Goal: Information Seeking & Learning: Learn about a topic

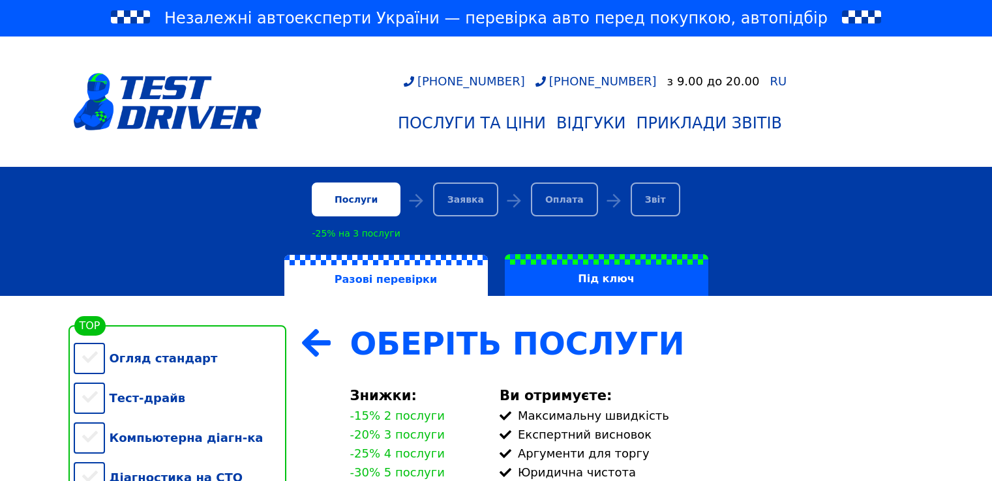
scroll to position [108, 0]
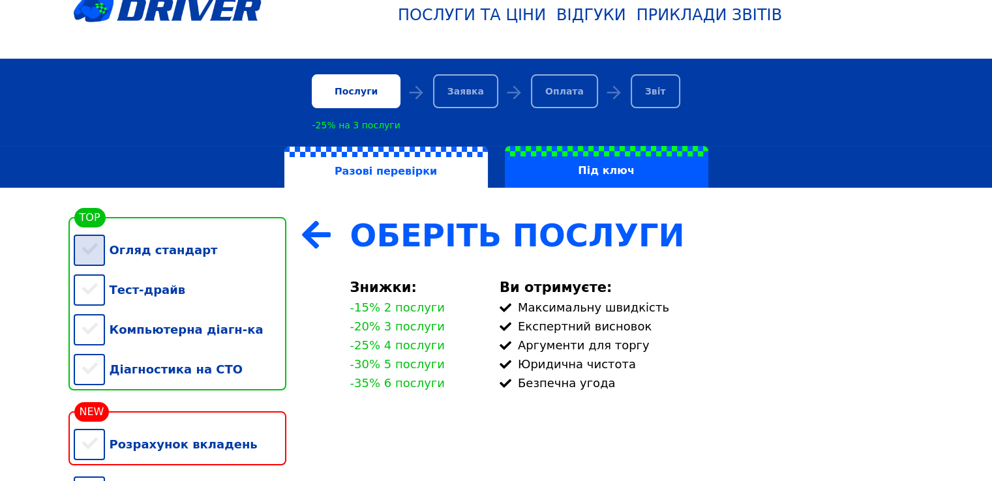
click at [98, 260] on div "Огляд стандарт" at bounding box center [180, 250] width 213 height 40
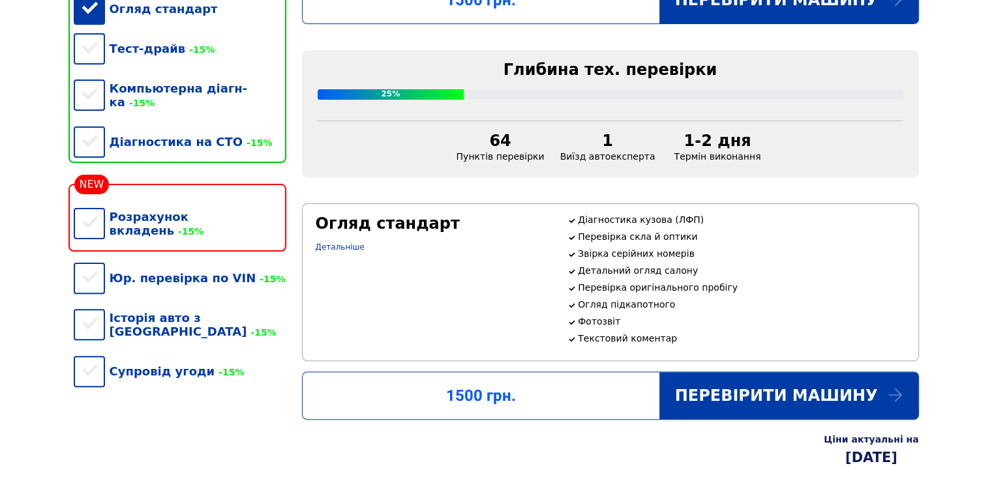
scroll to position [326, 0]
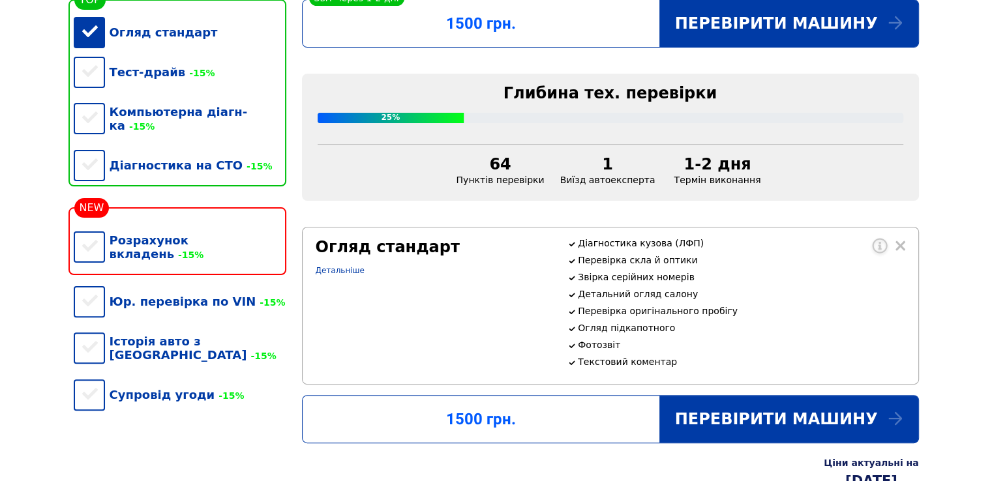
click at [88, 42] on div "Огляд стандарт" at bounding box center [180, 32] width 213 height 40
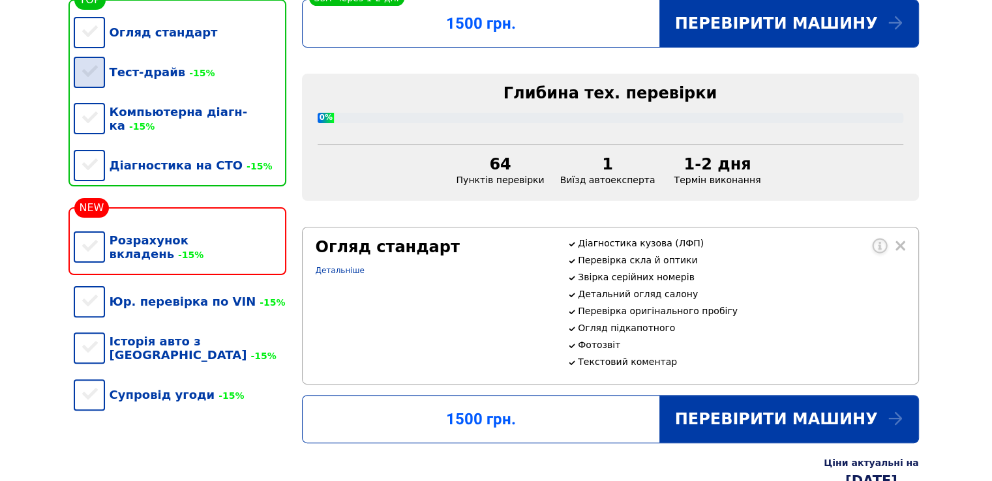
scroll to position [227, 0]
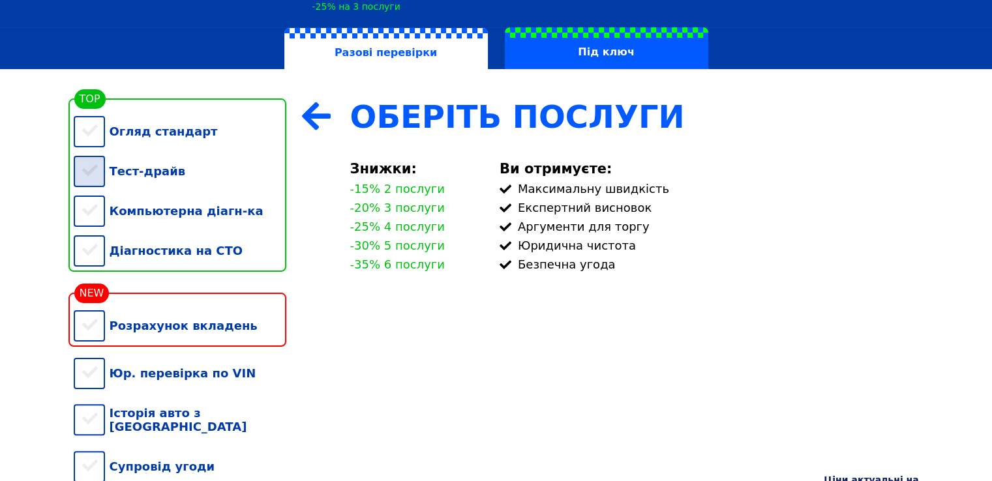
click at [97, 173] on div "Тест-драйв" at bounding box center [180, 171] width 213 height 40
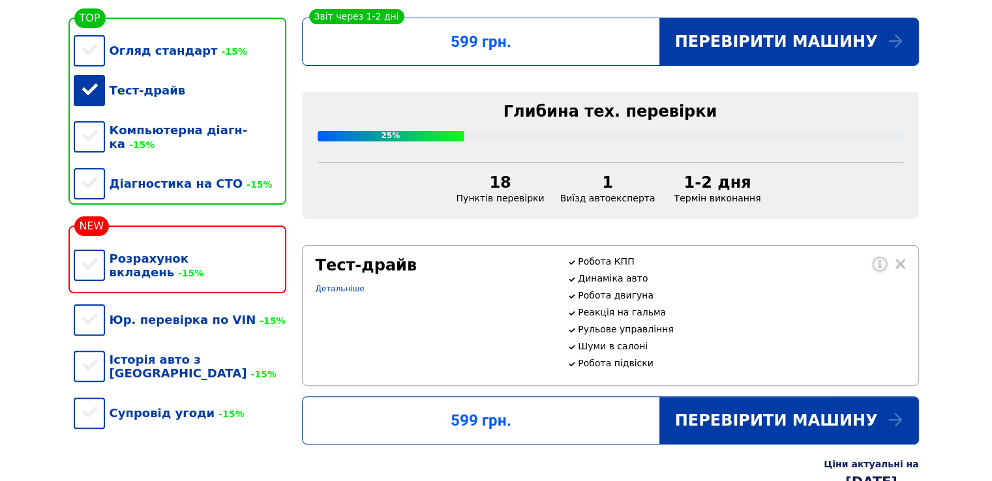
click at [93, 95] on div "Тест-драйв" at bounding box center [180, 90] width 213 height 40
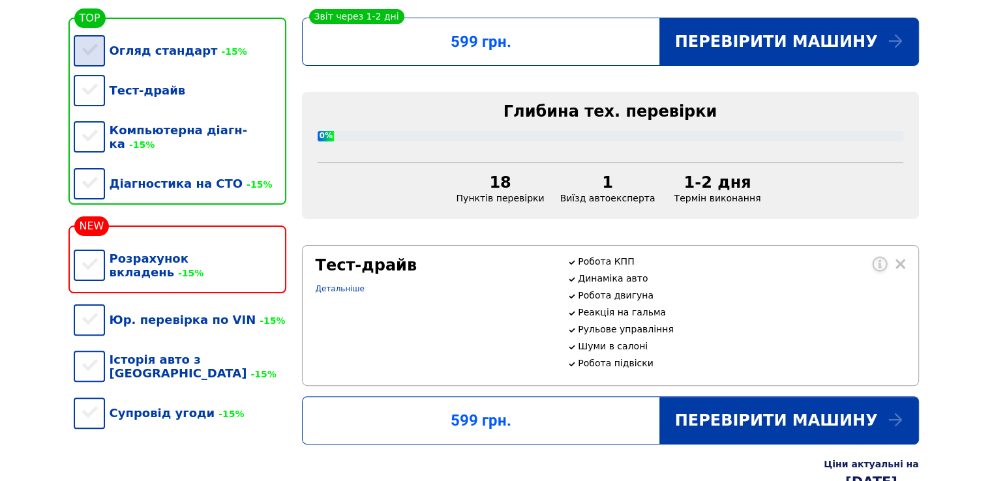
scroll to position [227, 0]
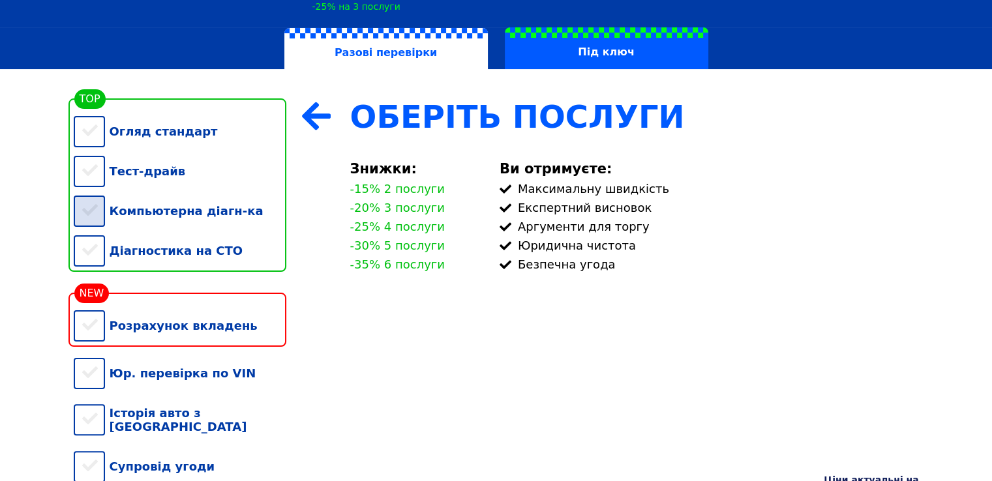
click at [93, 209] on div "Компьютерна діагн-ка" at bounding box center [180, 211] width 213 height 40
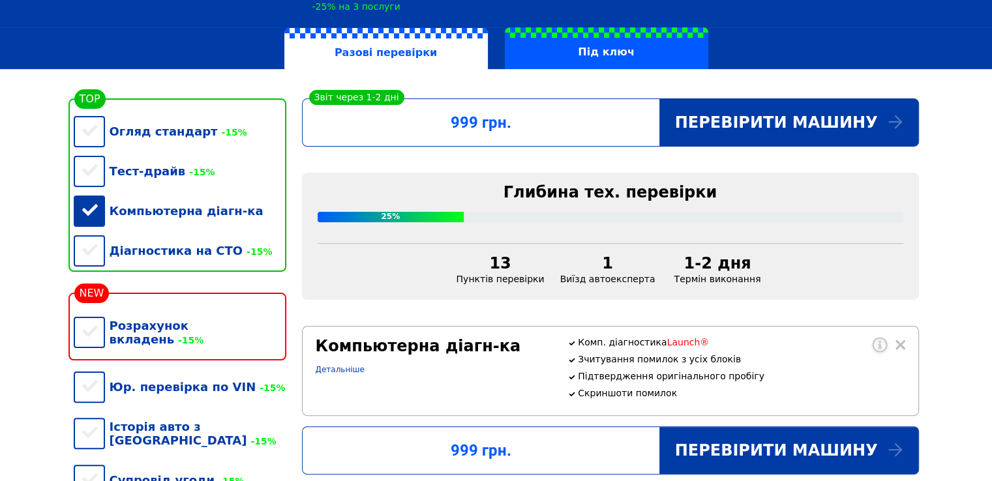
scroll to position [252, 0]
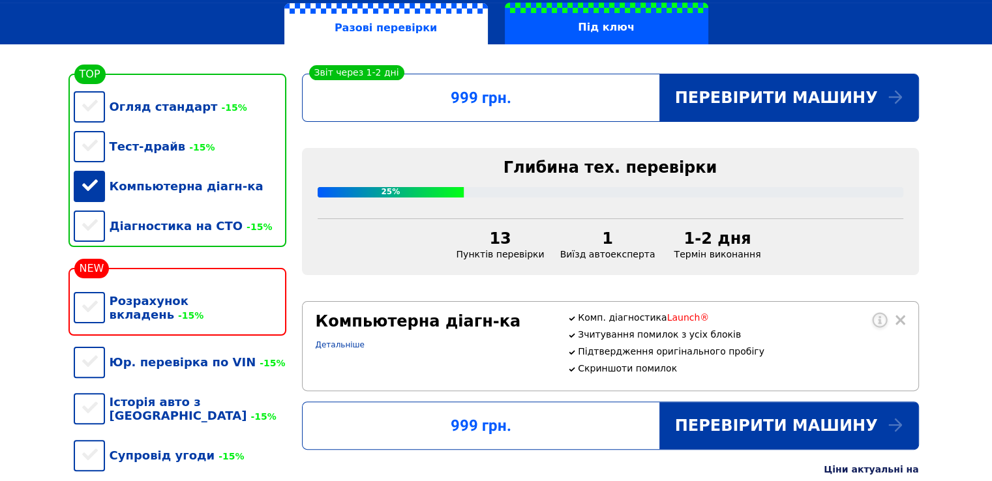
click at [93, 204] on div "Компьютерна діагн-ка" at bounding box center [180, 186] width 213 height 40
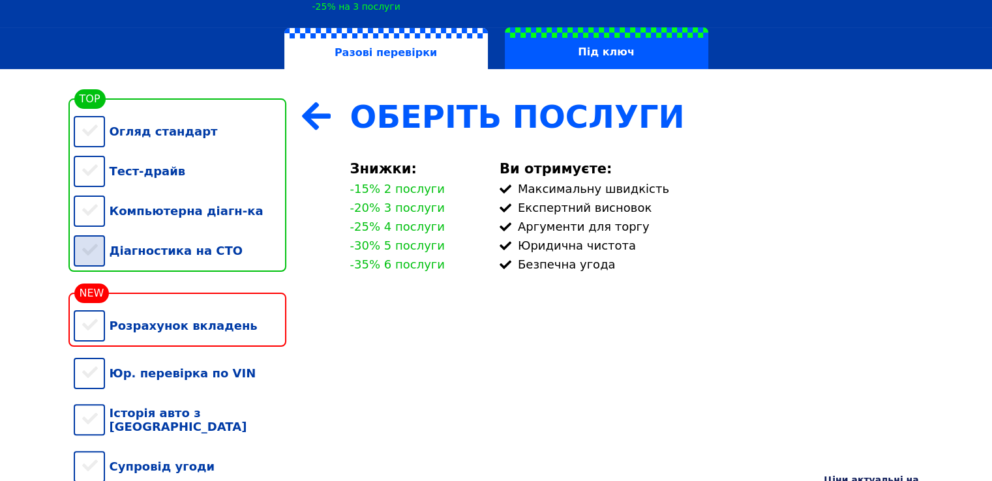
click at [98, 265] on div "Діагностика на СТО" at bounding box center [180, 251] width 213 height 40
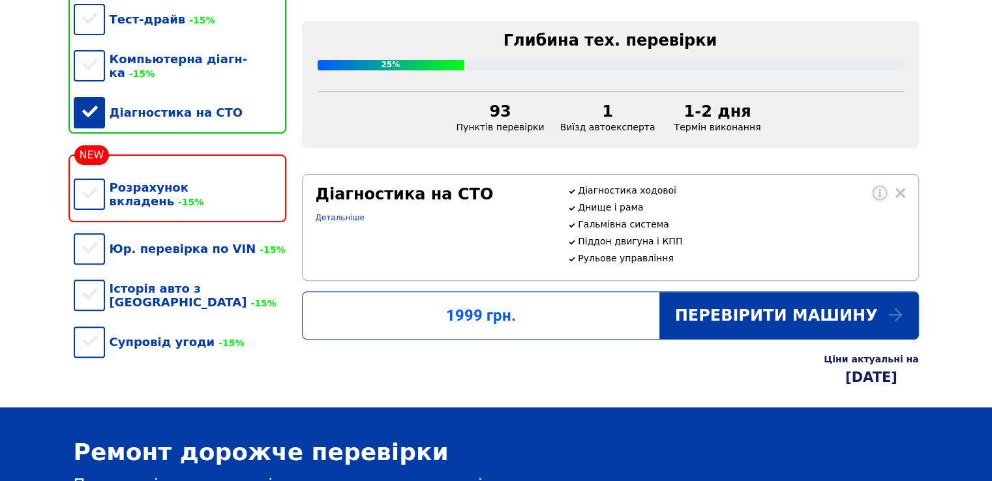
scroll to position [271, 0]
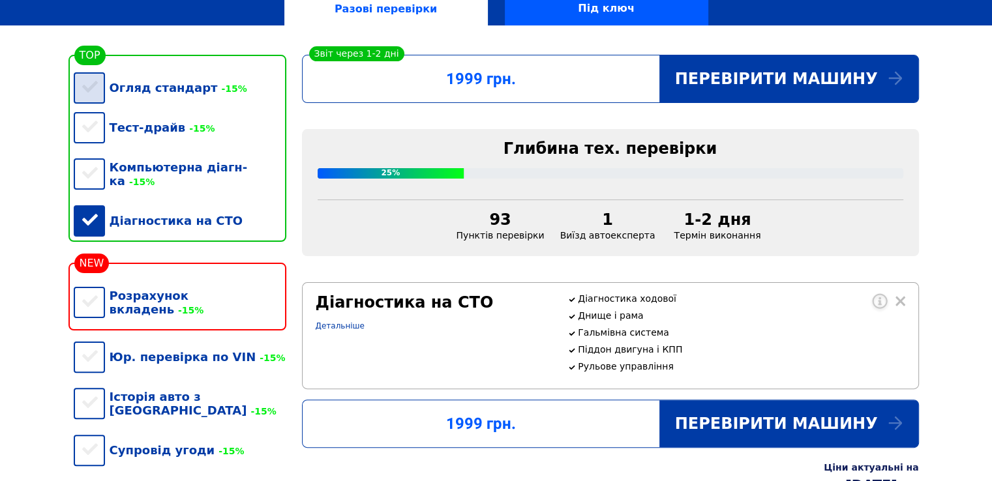
click at [106, 93] on div "Огляд стандарт -15%" at bounding box center [180, 88] width 213 height 40
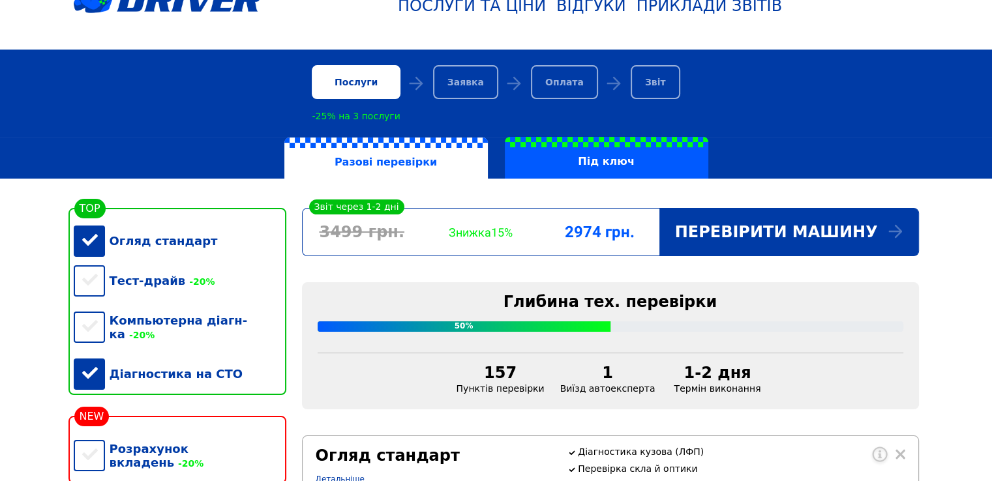
scroll to position [0, 0]
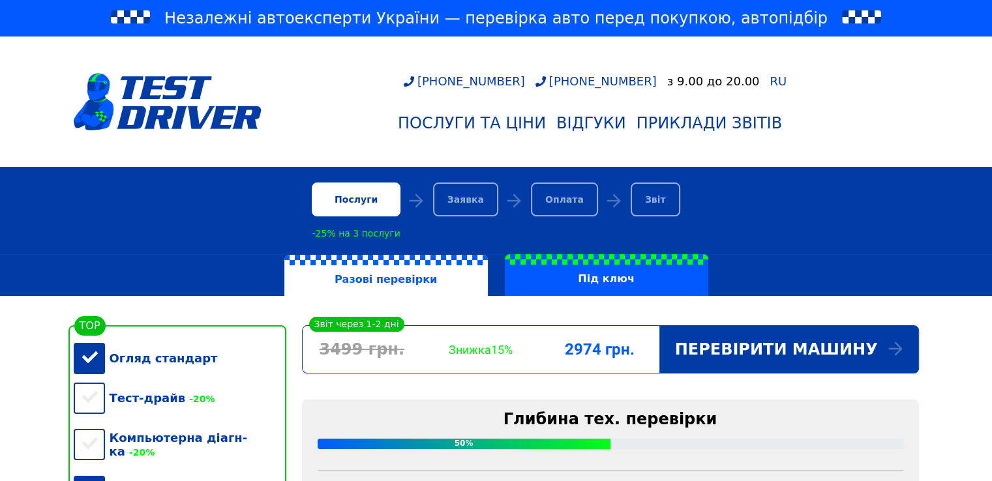
click at [457, 214] on div "Заявка" at bounding box center [465, 200] width 65 height 34
click at [547, 209] on div "Оплата" at bounding box center [564, 200] width 67 height 34
click at [664, 199] on div "Звіт" at bounding box center [656, 200] width 50 height 34
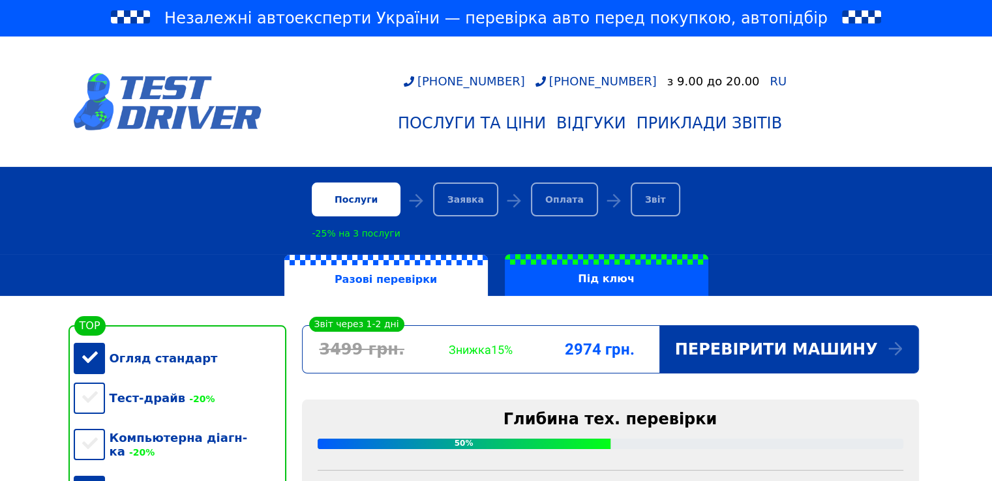
click at [130, 82] on img at bounding box center [168, 101] width 188 height 57
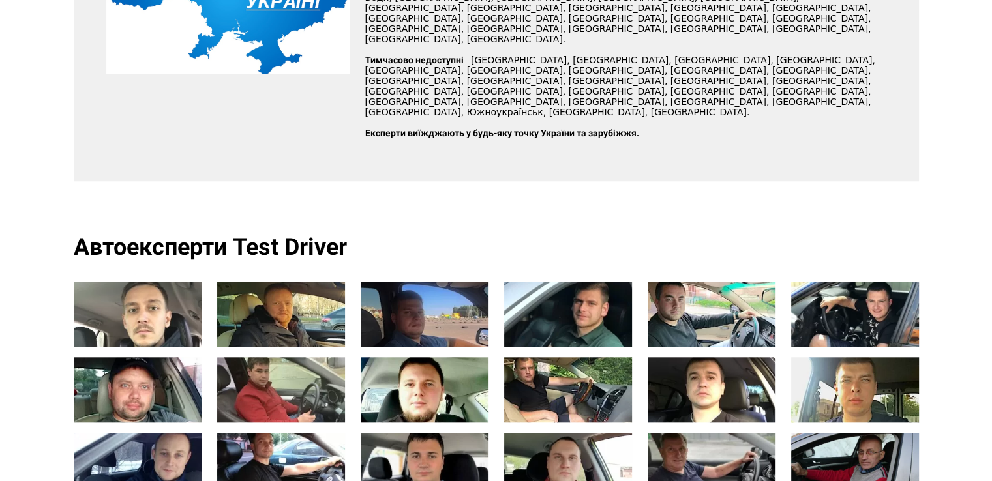
scroll to position [1196, 0]
